Goal: Task Accomplishment & Management: Manage account settings

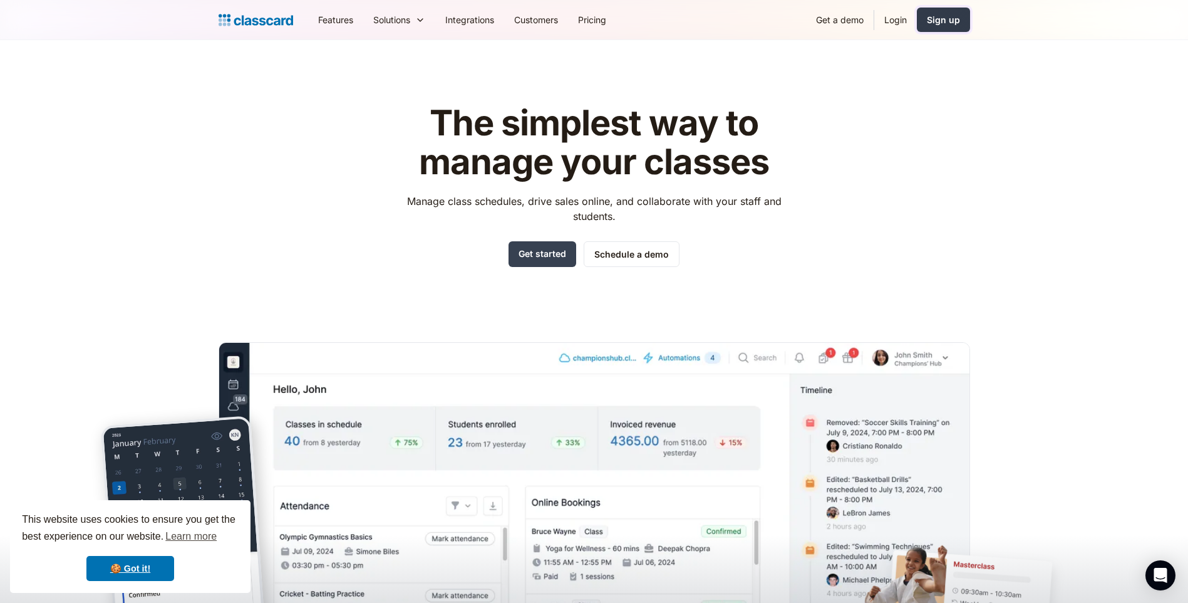
click at [950, 30] on link "Sign up" at bounding box center [943, 20] width 53 height 24
click at [891, 22] on link "Login" at bounding box center [896, 20] width 43 height 28
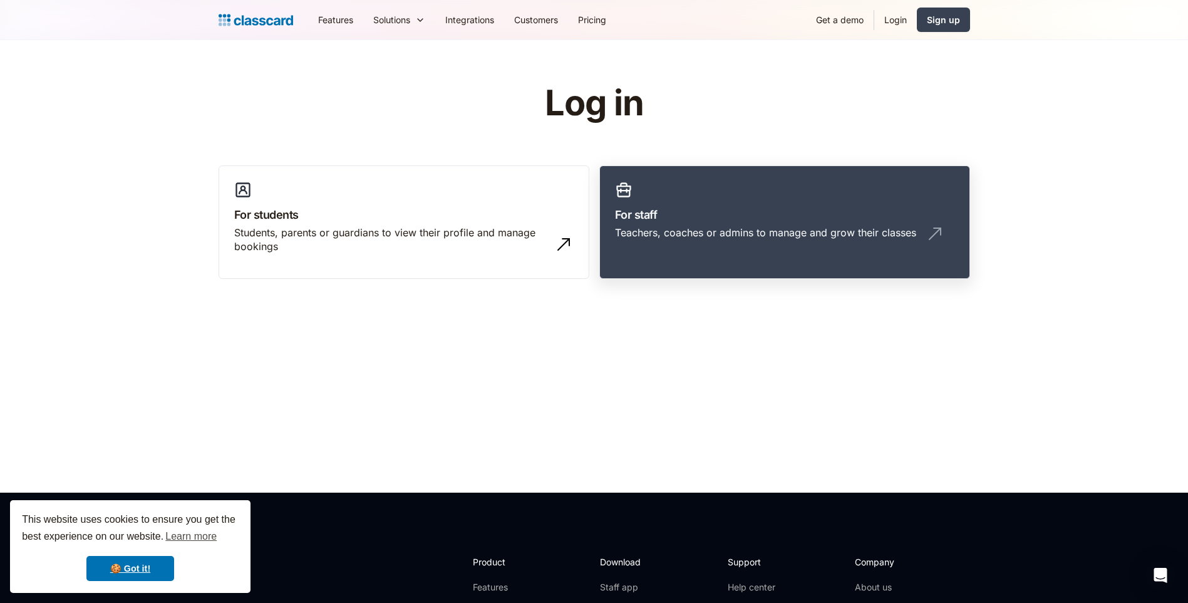
click at [754, 211] on h3 "For staff" at bounding box center [785, 214] width 340 height 17
